Goal: Answer question/provide support: Share knowledge or assist other users

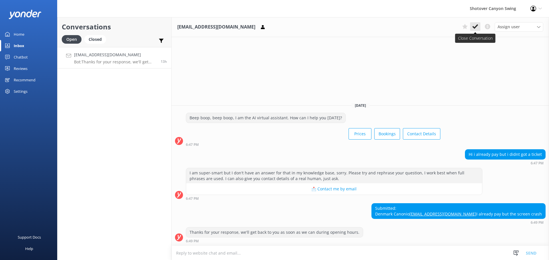
click at [477, 26] on icon at bounding box center [475, 27] width 6 height 6
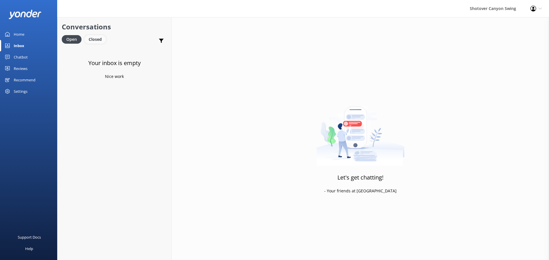
click at [93, 39] on div "Closed" at bounding box center [95, 39] width 22 height 9
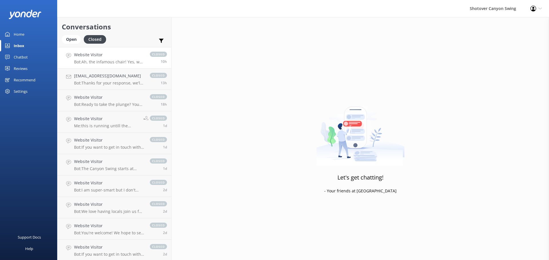
click at [108, 57] on h4 "Website Visitor" at bounding box center [109, 55] width 70 height 6
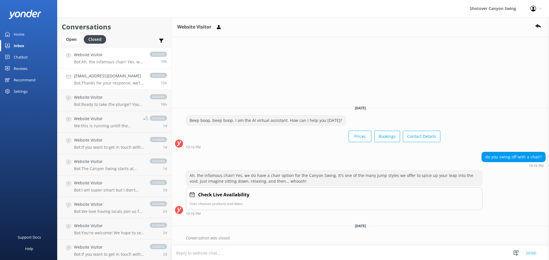
click at [112, 83] on p "Bot: Thanks for your response, we'll get back to you as soon as we can during o…" at bounding box center [109, 83] width 70 height 5
